Goal: Information Seeking & Learning: Understand process/instructions

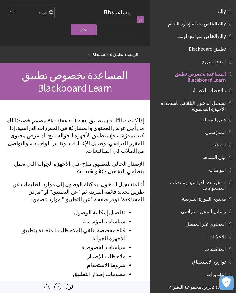
scroll to position [60, 0]
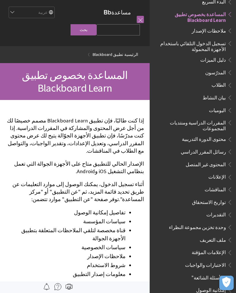
click at [43, 13] on select "English عربية Català Cymraeg Deutsch Español Suomi Français עברית Italiano 日本語 …" at bounding box center [31, 13] width 46 height 12
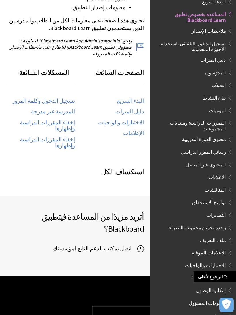
scroll to position [266, 0]
click at [63, 109] on link "المدرسة غير مدرجة" at bounding box center [53, 112] width 44 height 7
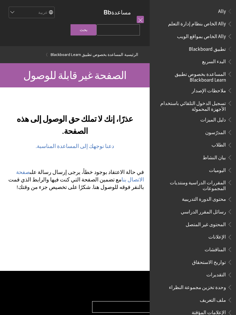
click at [215, 59] on span "البدء السريع" at bounding box center [214, 61] width 24 height 8
